Goal: Check status

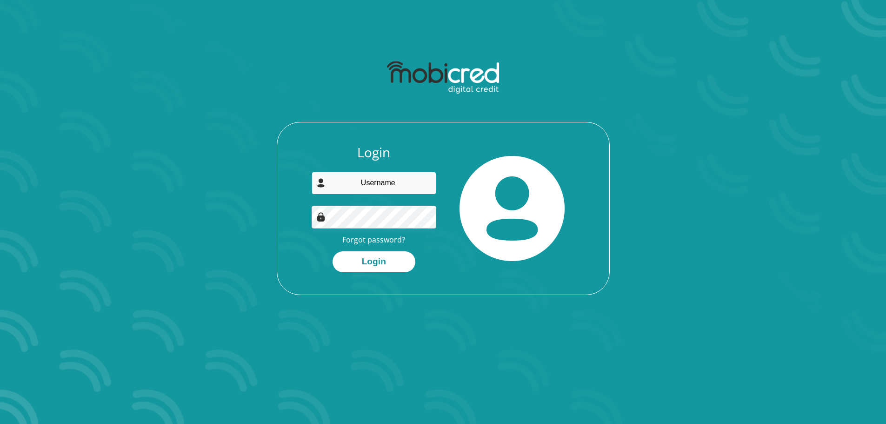
click at [366, 182] on input "email" at bounding box center [374, 183] width 125 height 23
type input "[EMAIL_ADDRESS][DOMAIN_NAME]"
click at [332, 251] on button "Login" at bounding box center [373, 261] width 83 height 21
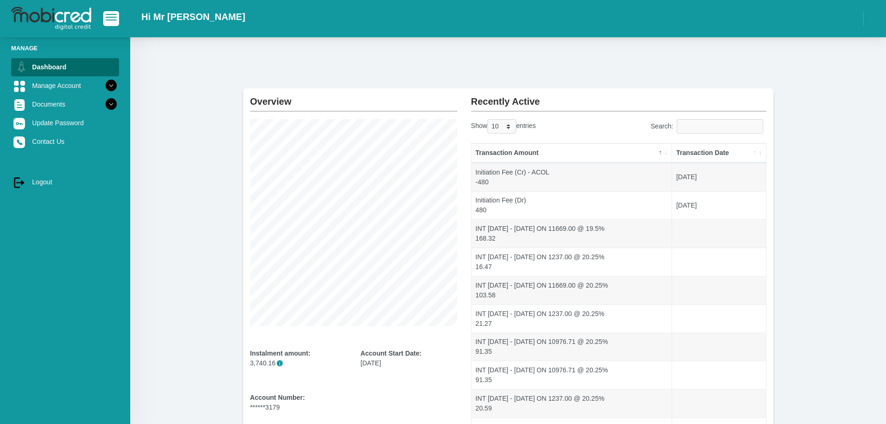
click at [718, 153] on th "Transaction Date" at bounding box center [718, 153] width 93 height 20
click at [695, 154] on th "Transaction Date" at bounding box center [718, 153] width 93 height 20
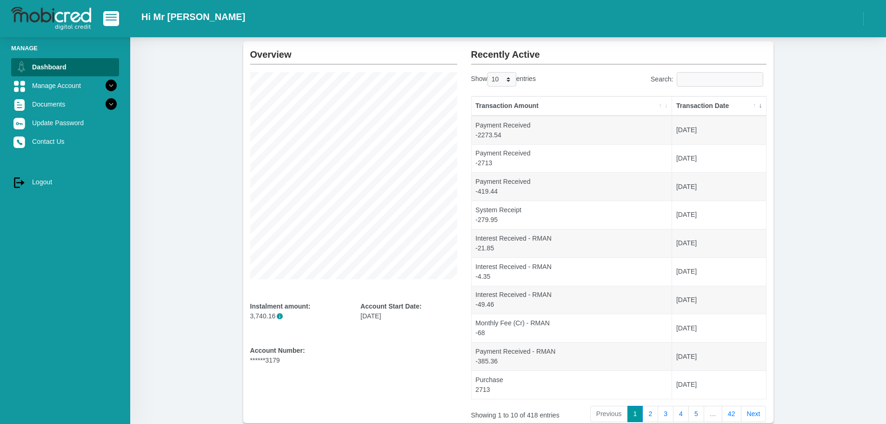
scroll to position [47, 0]
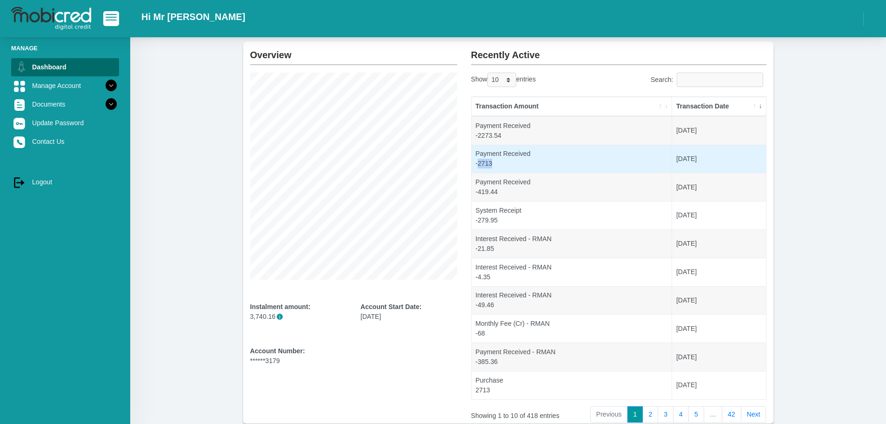
drag, startPoint x: 478, startPoint y: 164, endPoint x: 495, endPoint y: 163, distance: 17.2
click at [495, 163] on td "Payment Received -2713" at bounding box center [572, 159] width 201 height 28
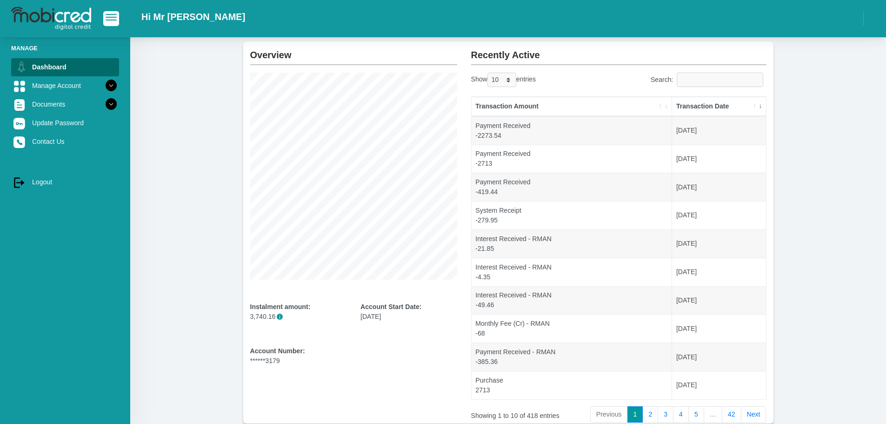
click at [177, 165] on section "Overview Instalment amount: 3,740.16 i Account Start Date: [DATE] Account Numbe…" at bounding box center [508, 232] width 728 height 381
click at [61, 86] on link "Manage Account" at bounding box center [65, 86] width 108 height 18
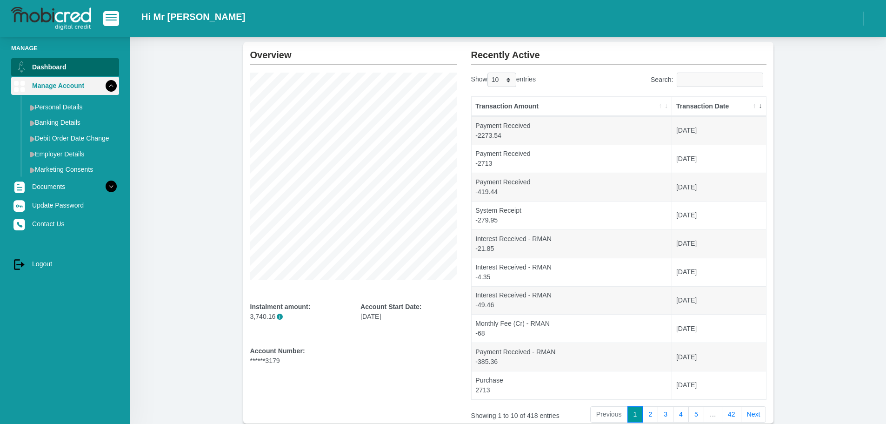
click at [62, 86] on link "Manage Account" at bounding box center [65, 86] width 108 height 18
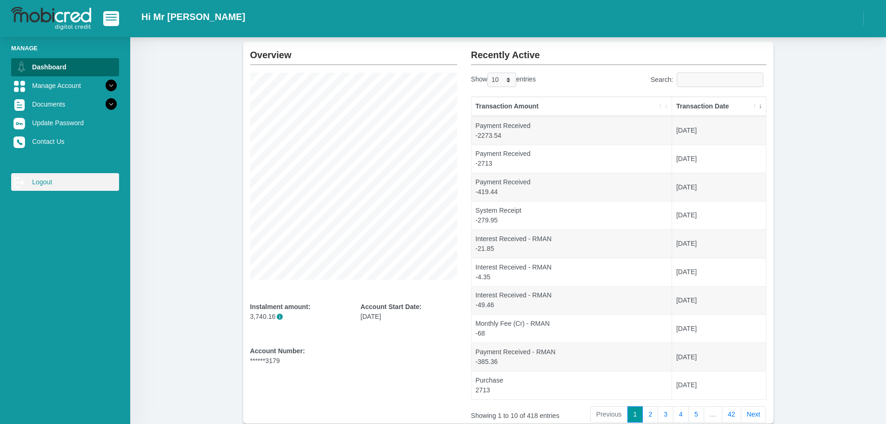
click at [48, 186] on link "log out Logout" at bounding box center [65, 182] width 108 height 18
